Goal: Subscribe to service/newsletter

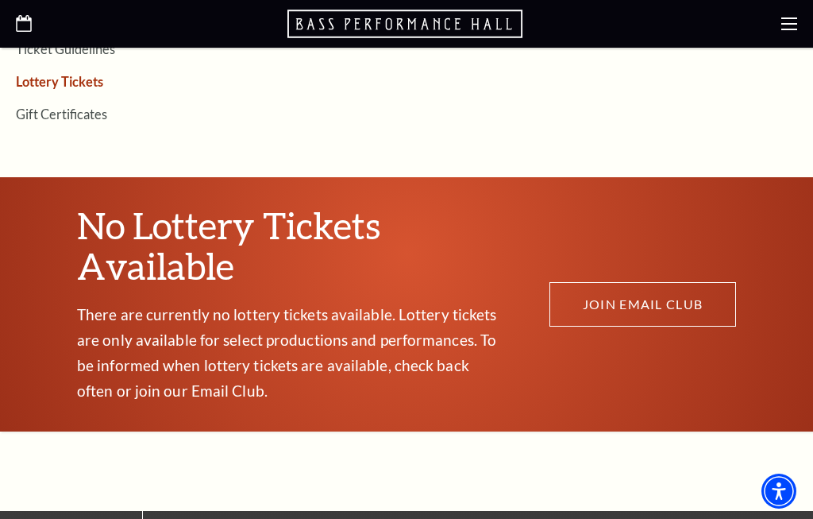
scroll to position [675, 0]
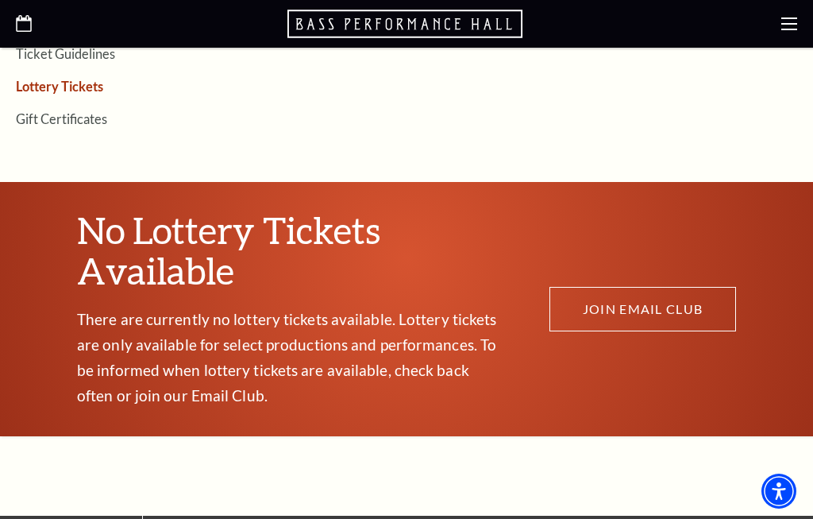
click at [629, 287] on link "JOIN EMAIL CLUB" at bounding box center [643, 309] width 187 height 44
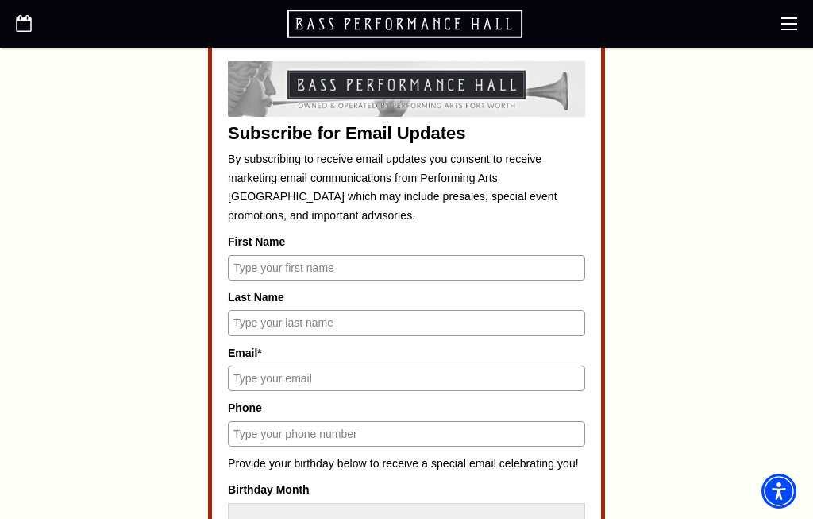
scroll to position [623, 0]
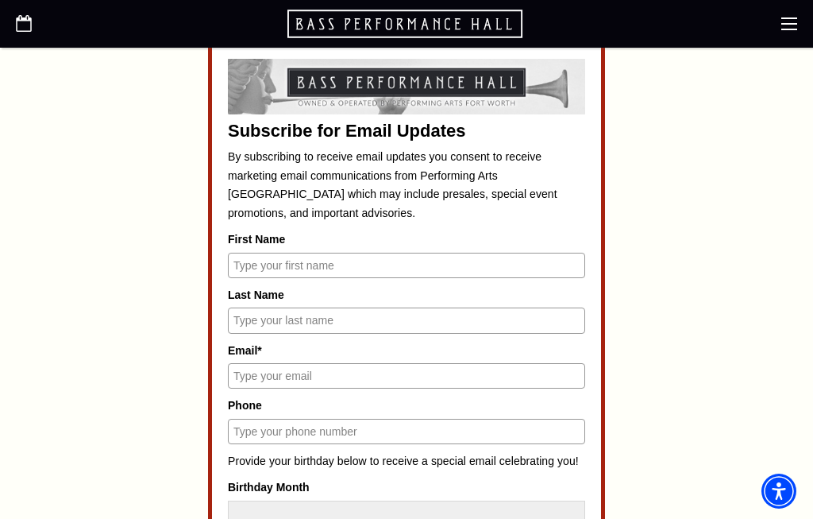
click at [257, 267] on input "First Name" at bounding box center [406, 265] width 357 height 25
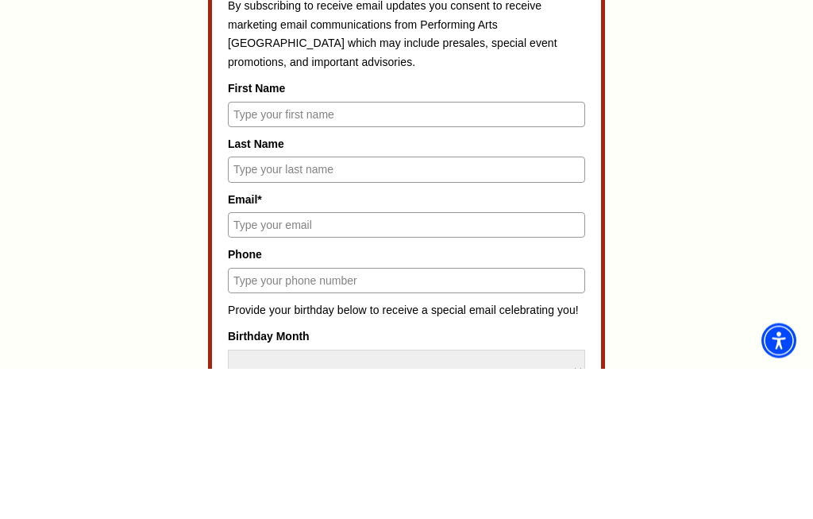
type input "Heath"
type input "Hogue"
type input "texasrangerfan@sbcglobal.net"
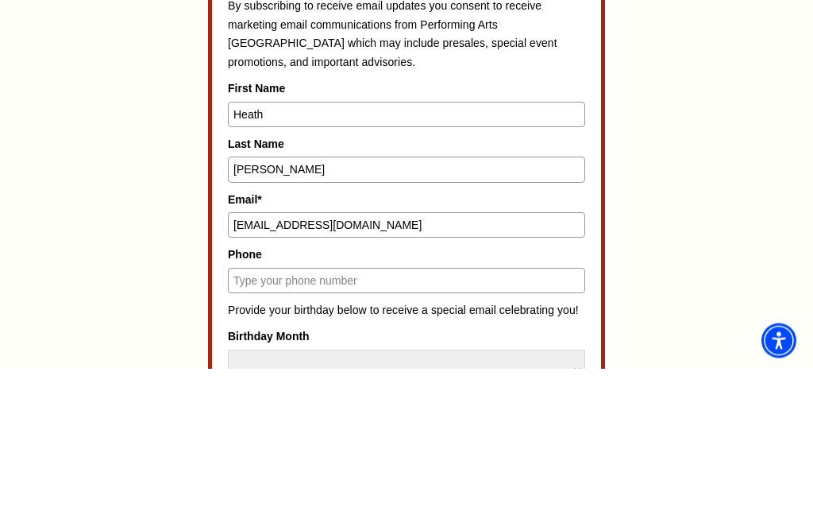
type input "6824290551"
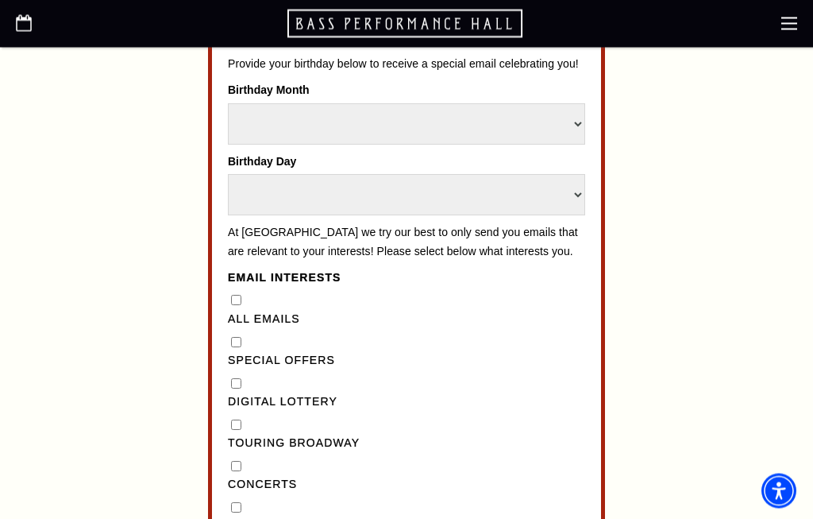
scroll to position [1021, 0]
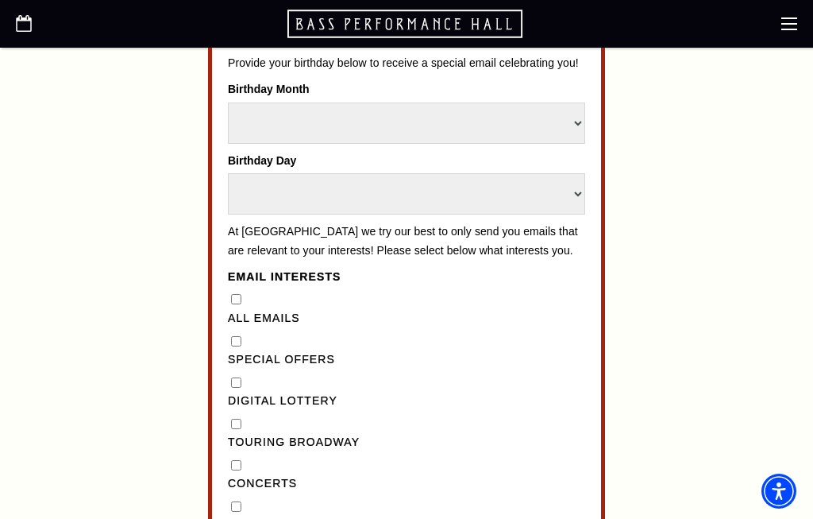
click at [234, 377] on Lottery"] "Digital Lottery" at bounding box center [236, 382] width 10 height 10
checkbox Lottery"] "true"
click at [237, 336] on "] "Special Offers" at bounding box center [236, 341] width 10 height 10
checkbox "] "true"
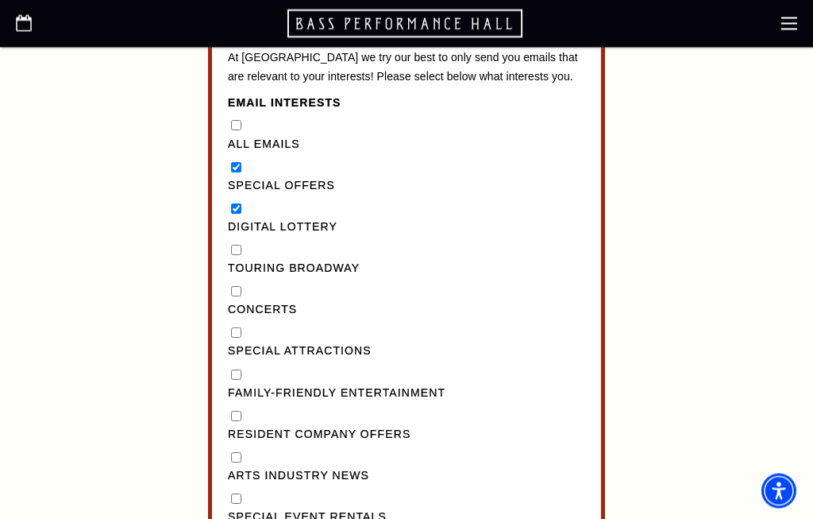
scroll to position [1195, 0]
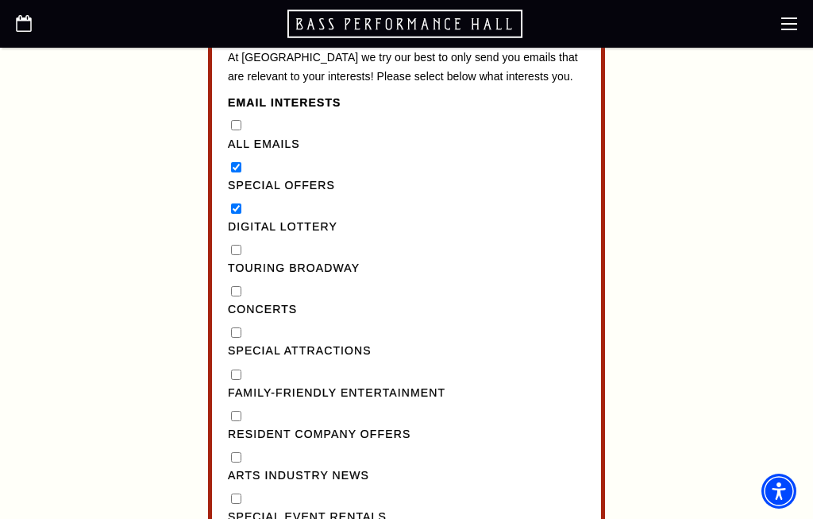
click at [238, 245] on Broadway"] "Touring Broadway" at bounding box center [236, 250] width 10 height 10
checkbox Broadway"] "true"
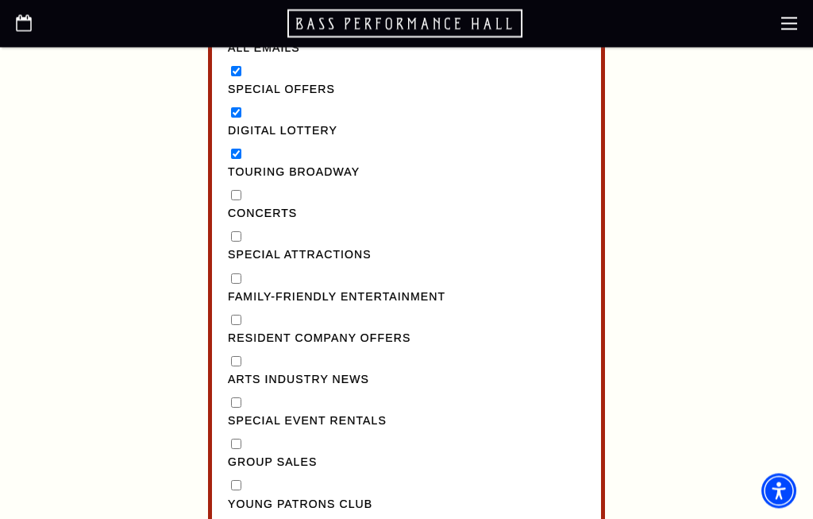
scroll to position [1292, 0]
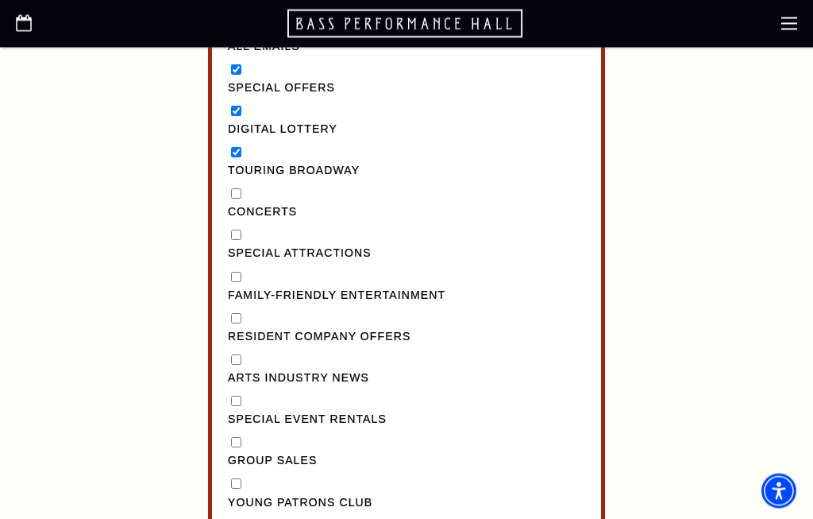
click at [238, 272] on Entertainment"] "Family-Friendly Entertainment" at bounding box center [236, 277] width 10 height 10
checkbox Entertainment"] "true"
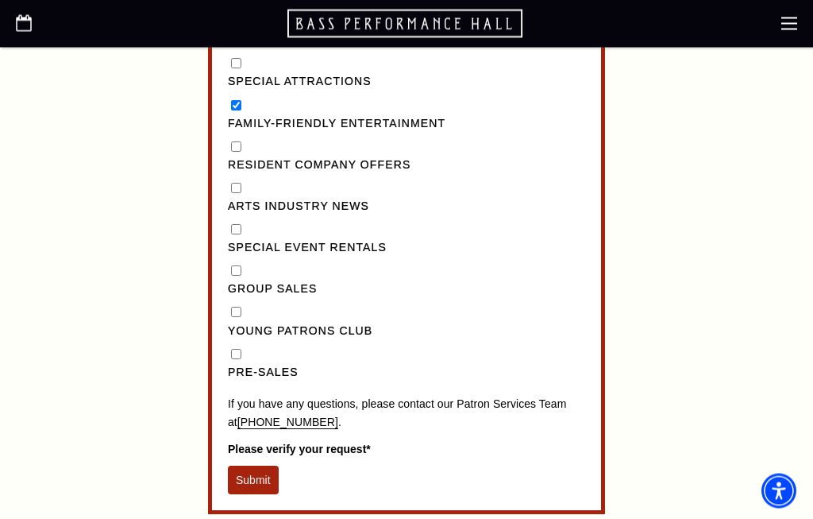
scroll to position [1469, 0]
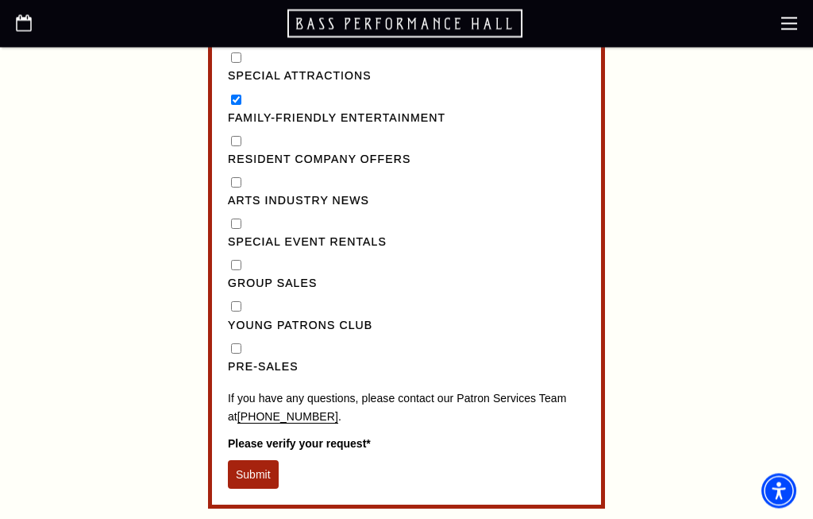
click at [254, 461] on button "Submit" at bounding box center [253, 475] width 51 height 29
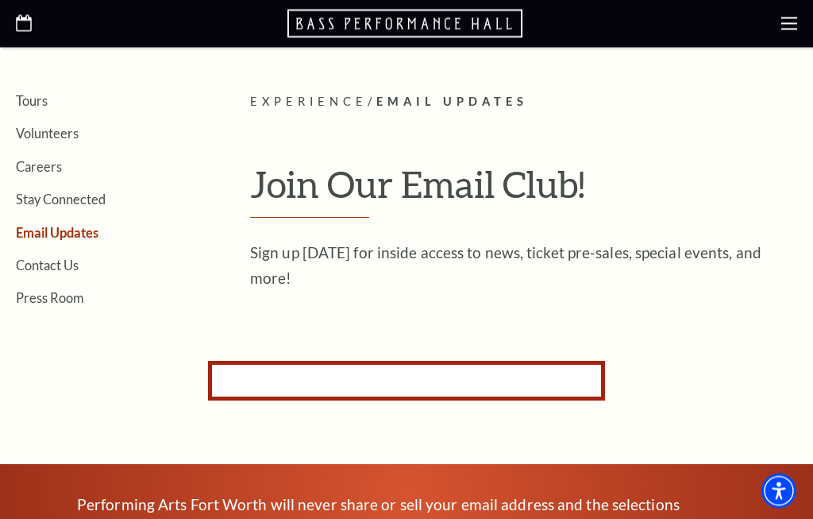
scroll to position [307, 0]
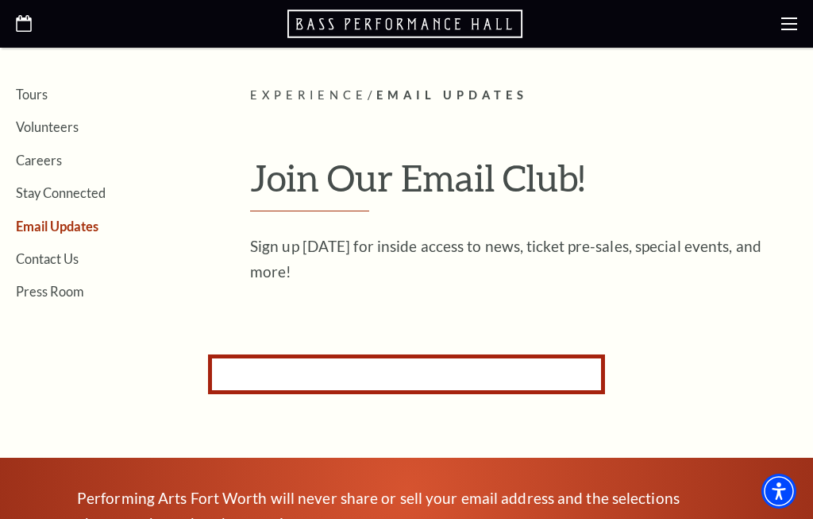
click at [239, 368] on form "Subscribe for Email Updates By subscribing to receive email updates you consent…" at bounding box center [406, 374] width 397 height 40
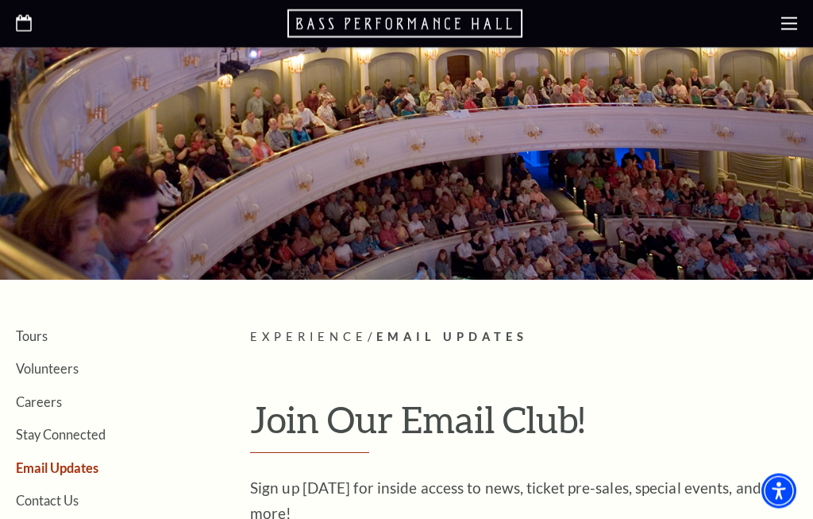
scroll to position [0, 0]
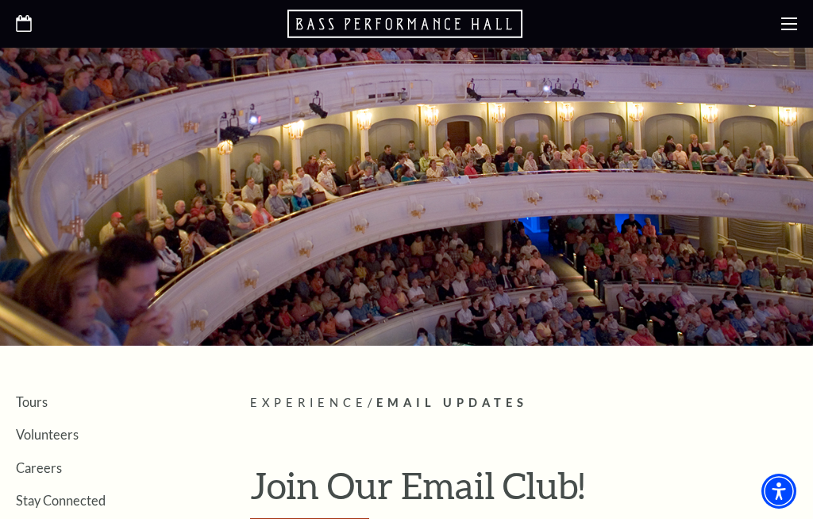
click at [785, 29] on use at bounding box center [790, 23] width 16 height 13
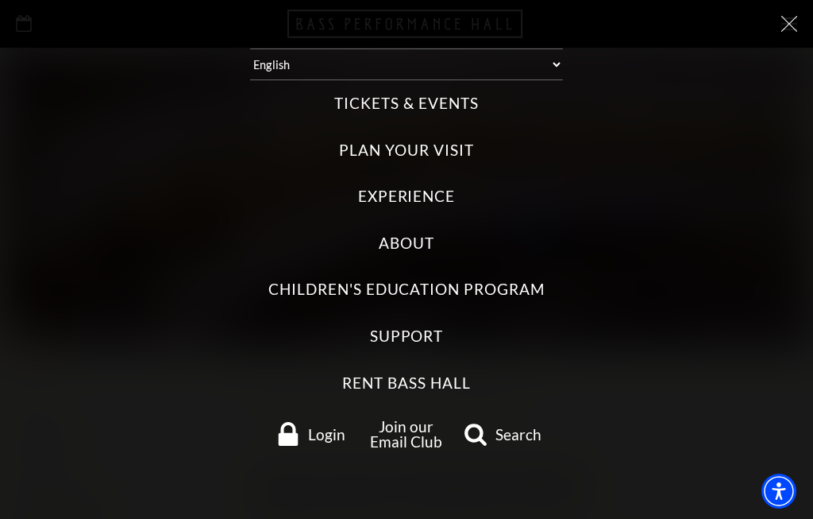
click at [353, 111] on label "Tickets & Events" at bounding box center [406, 103] width 144 height 21
click at [0, 0] on Events "Tickets & Events" at bounding box center [0, 0] width 0 height 0
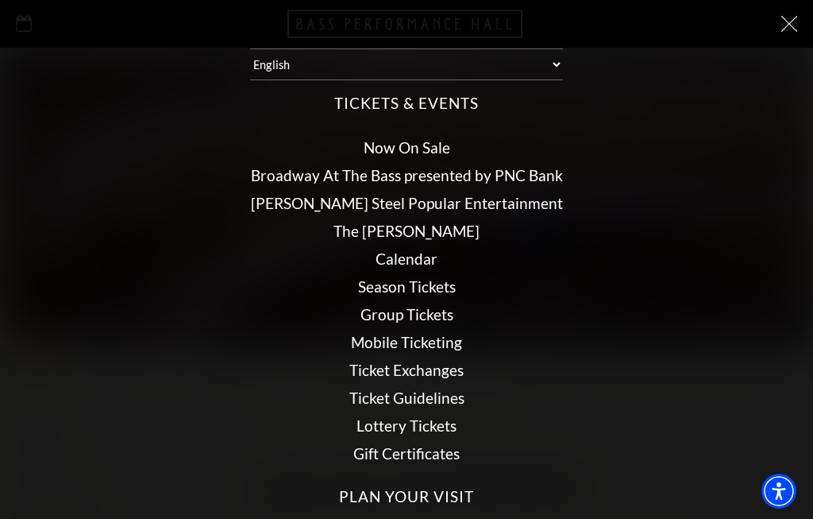
click at [332, 170] on link "Broadway At The Bass presented by PNC Bank" at bounding box center [407, 175] width 312 height 18
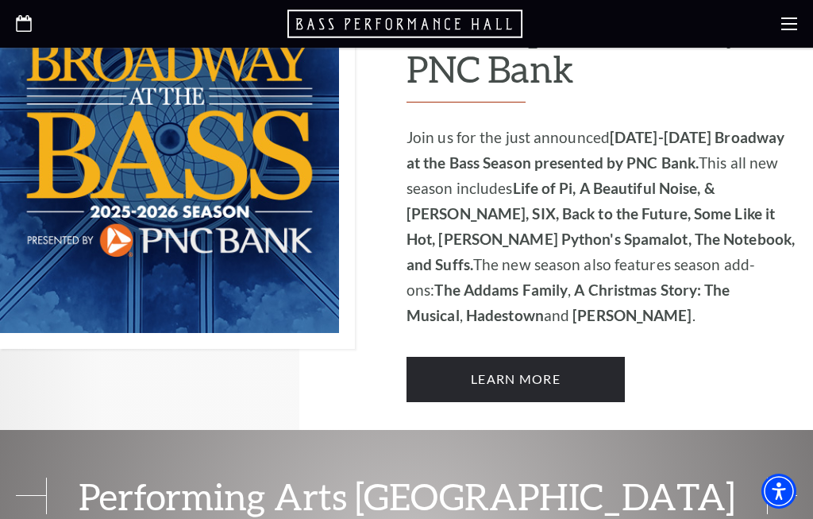
scroll to position [1042, 0]
click at [520, 357] on link "Learn More" at bounding box center [516, 379] width 218 height 44
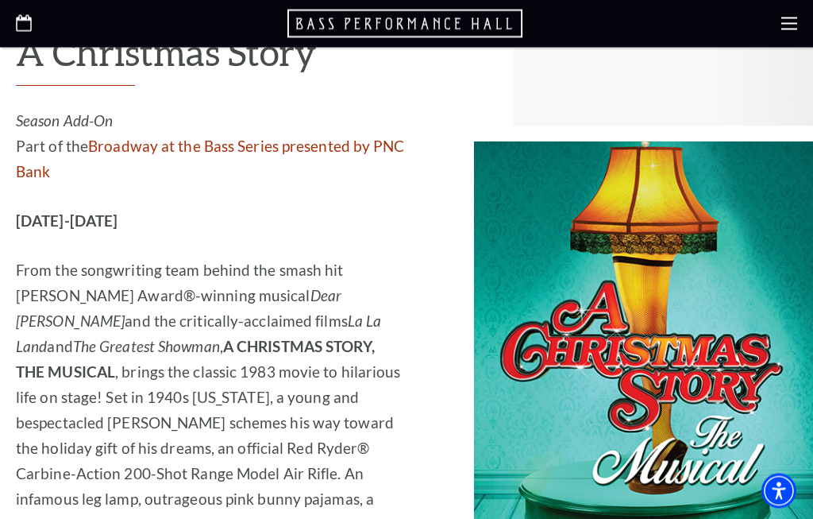
scroll to position [4747, 0]
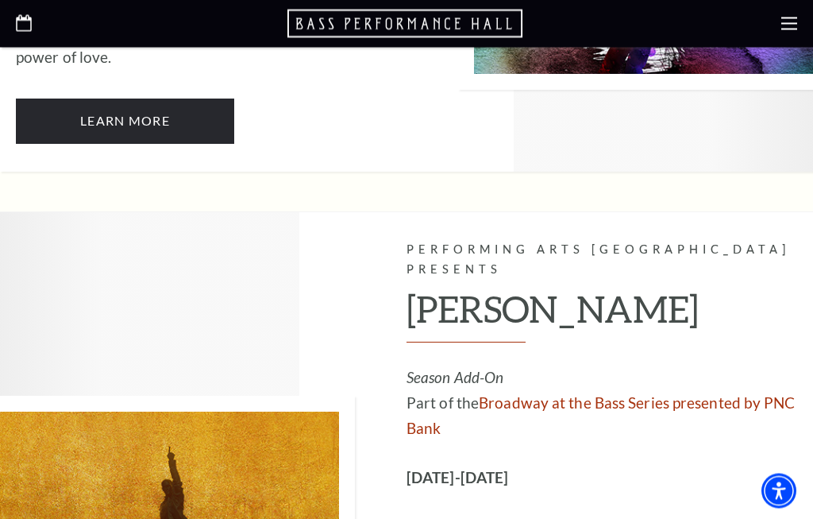
scroll to position [9380, 0]
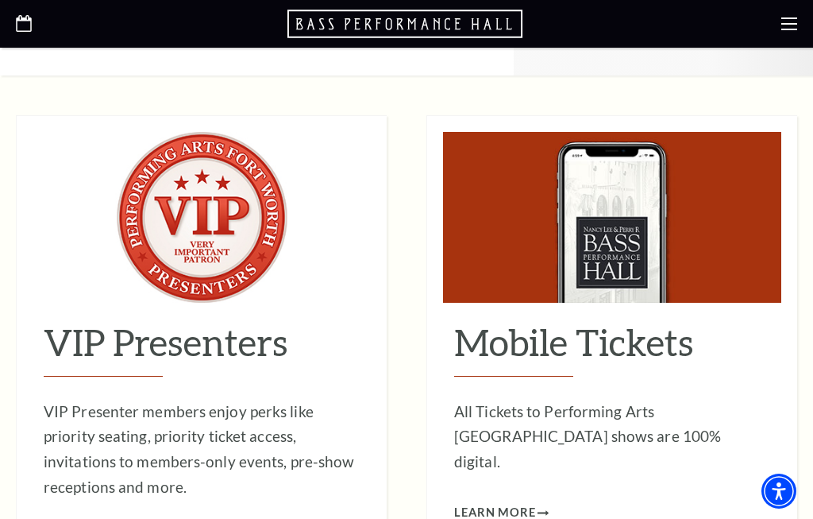
scroll to position [11162, 0]
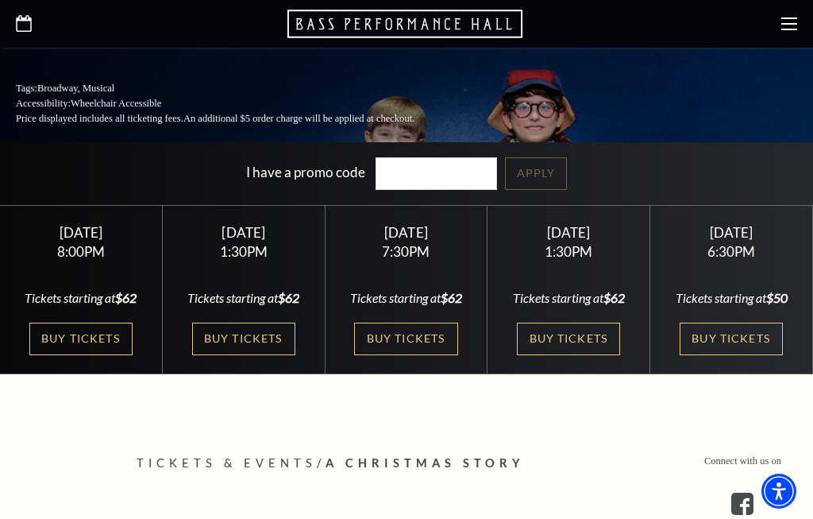
scroll to position [415, 0]
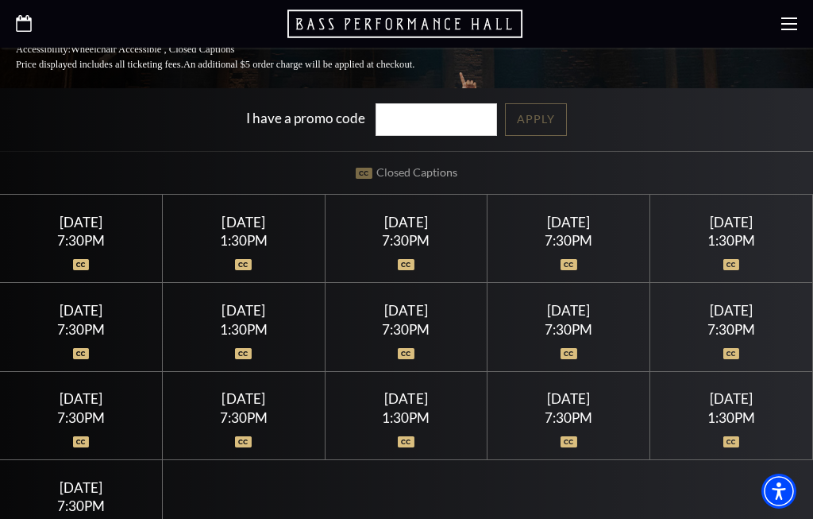
scroll to position [467, 0]
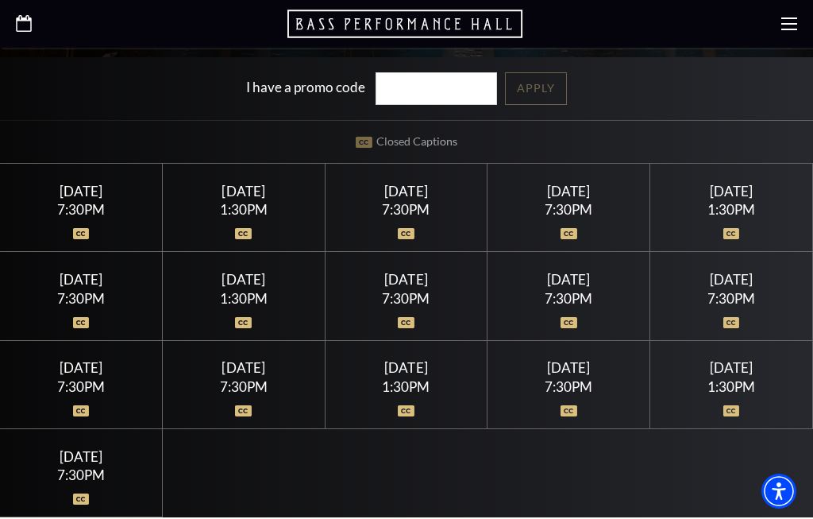
click at [235, 228] on img at bounding box center [243, 233] width 17 height 11
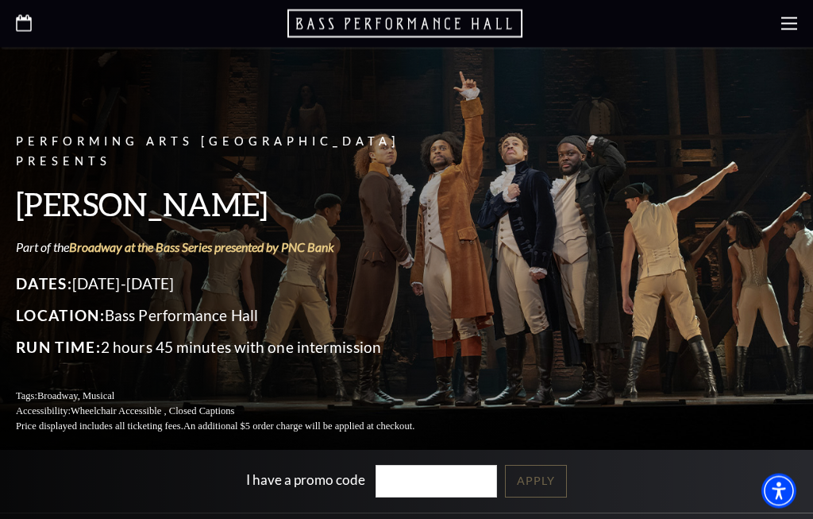
scroll to position [0, 0]
